Goal: Complete application form

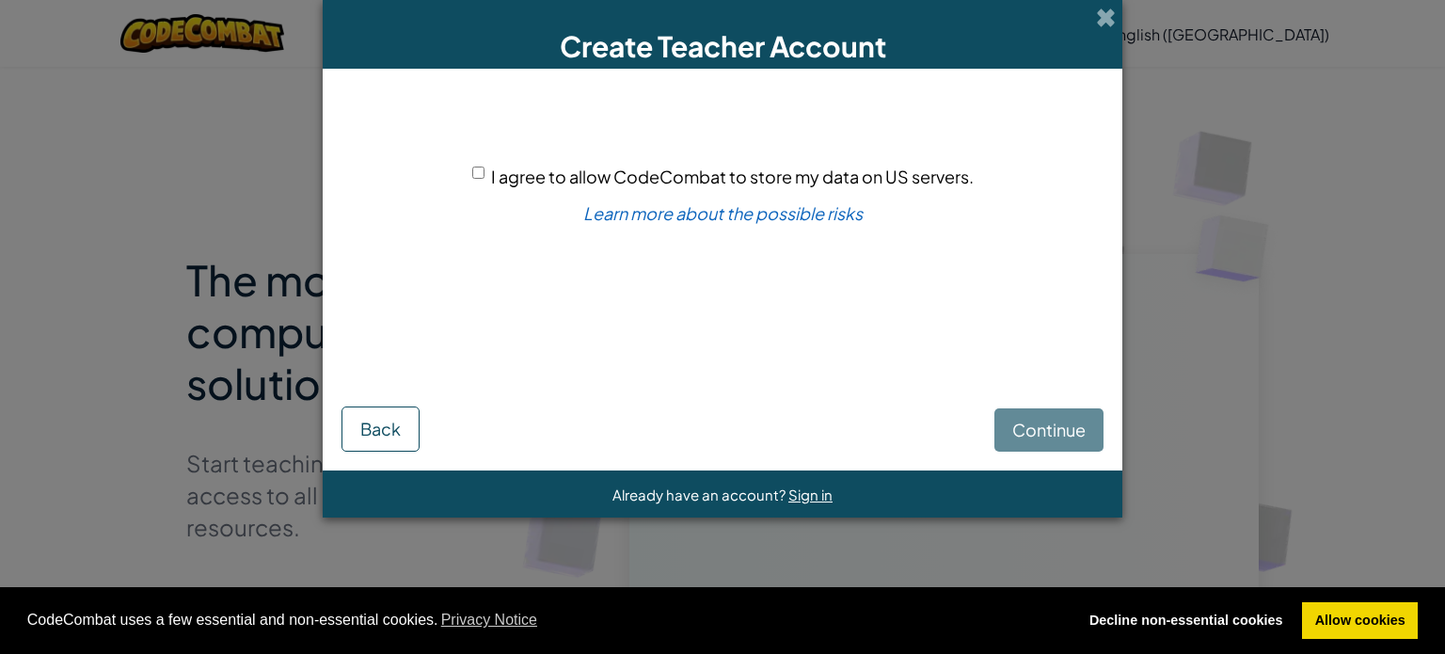
click at [478, 173] on input "I agree to allow CodeCombat to store my data on US servers." at bounding box center [478, 172] width 12 height 12
checkbox input "true"
click at [1035, 429] on span "Continue" at bounding box center [1048, 430] width 73 height 22
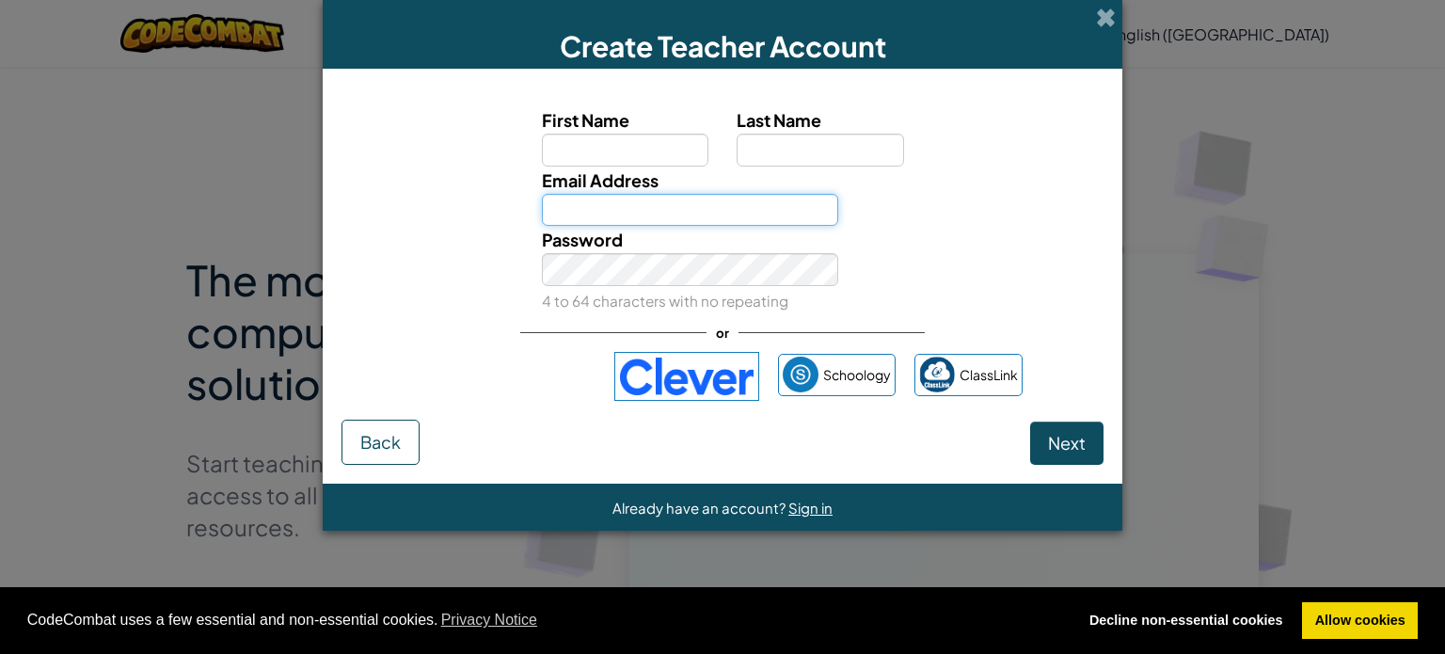
click at [789, 220] on input "Email Address" at bounding box center [690, 210] width 297 height 33
click at [1105, 20] on span at bounding box center [1106, 18] width 20 height 20
